Goal: Task Accomplishment & Management: Manage account settings

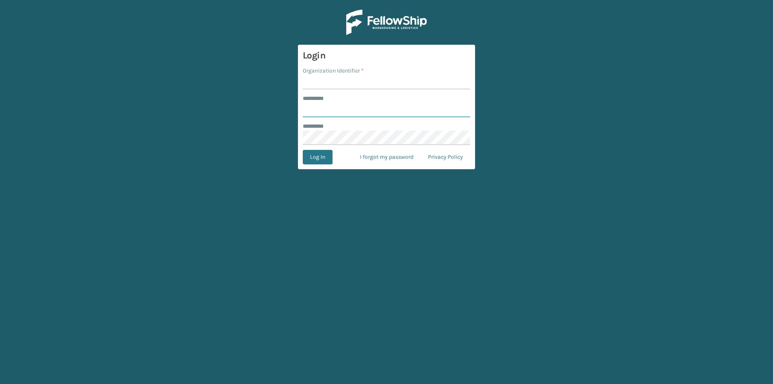
type input "******"
click at [312, 83] on input "Organization Identifier *" at bounding box center [386, 82] width 167 height 14
type input "SuperAdminOrganization"
click at [321, 152] on button "Log In" at bounding box center [318, 157] width 30 height 14
